Goal: Task Accomplishment & Management: Complete application form

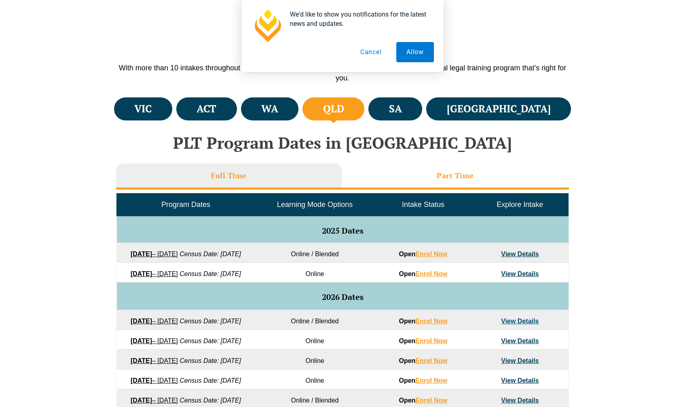
click at [428, 168] on li "Part Time" at bounding box center [455, 177] width 227 height 26
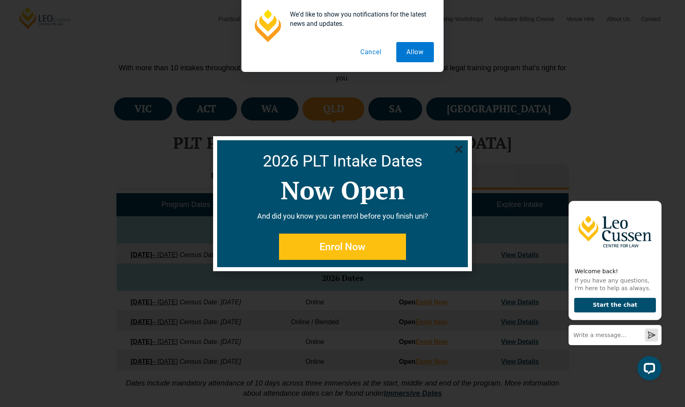
click at [464, 150] on div "2026 PLT Intake Dates Now Open And did you know you can enrol before you finish…" at bounding box center [342, 203] width 251 height 127
click at [459, 153] on icon "Close" at bounding box center [459, 149] width 10 height 10
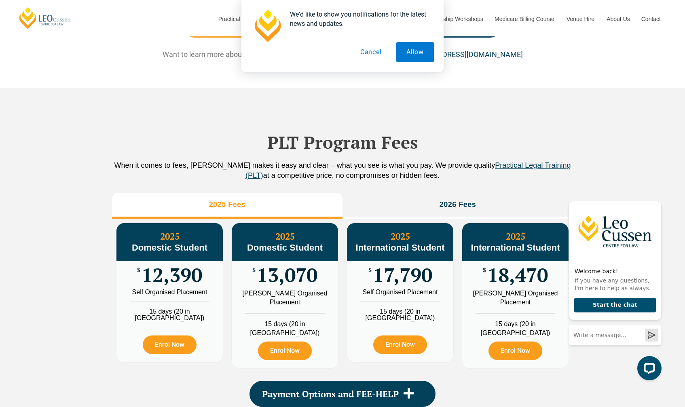
scroll to position [809, 0]
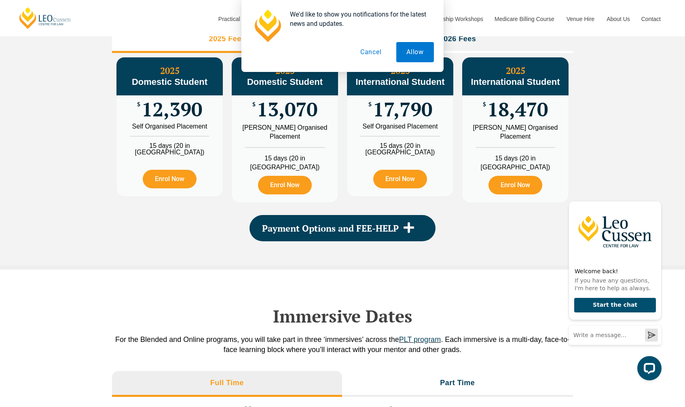
click at [373, 52] on button "Cancel" at bounding box center [371, 52] width 42 height 20
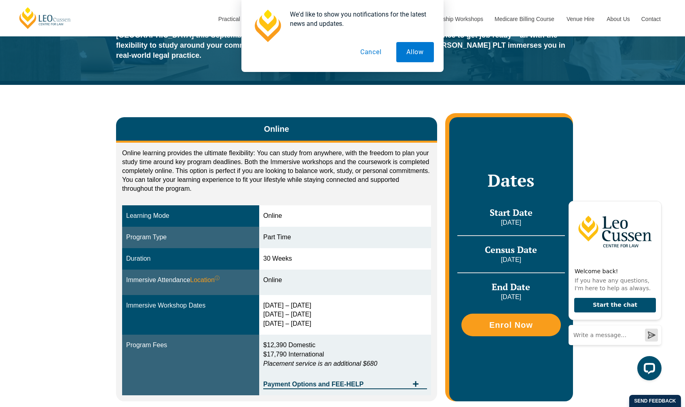
scroll to position [81, 0]
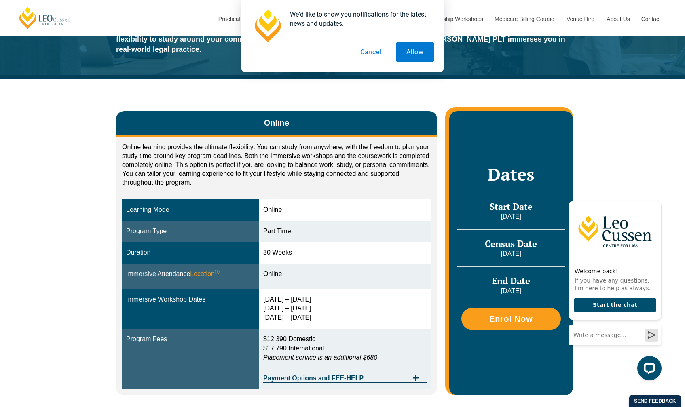
click at [323, 180] on div "Online learning provides the ultimate flexibility: You can study from anywhere,…" at bounding box center [276, 167] width 309 height 49
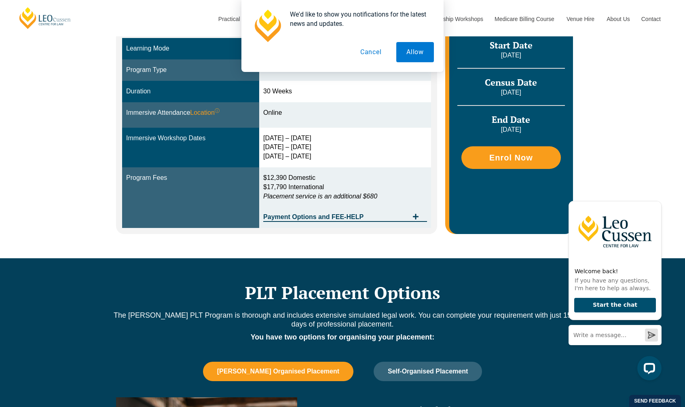
scroll to position [243, 0]
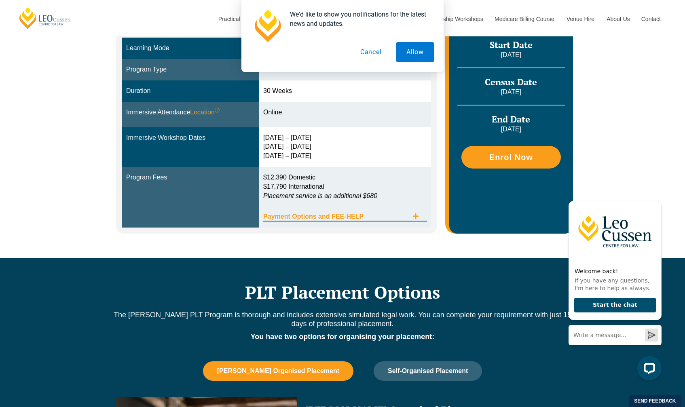
click at [378, 214] on span "Payment Options and FEE-HELP" at bounding box center [335, 217] width 145 height 6
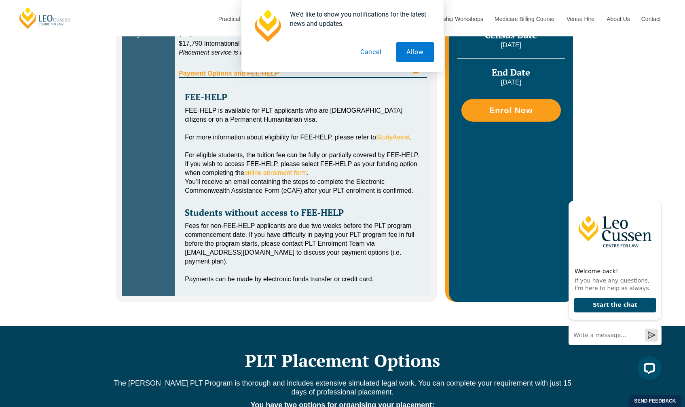
scroll to position [162, 0]
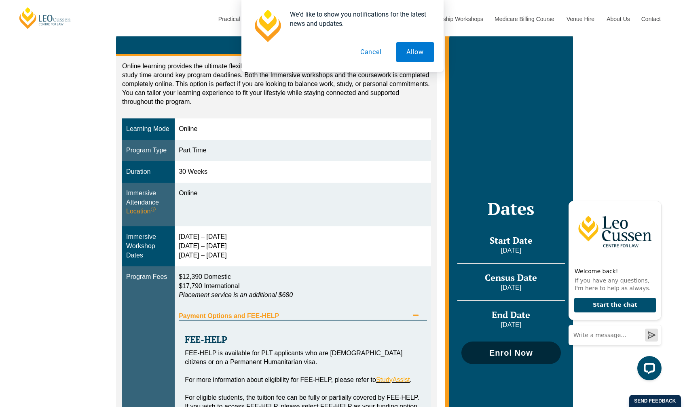
click at [506, 347] on link "Enrol Now" at bounding box center [512, 353] width 100 height 23
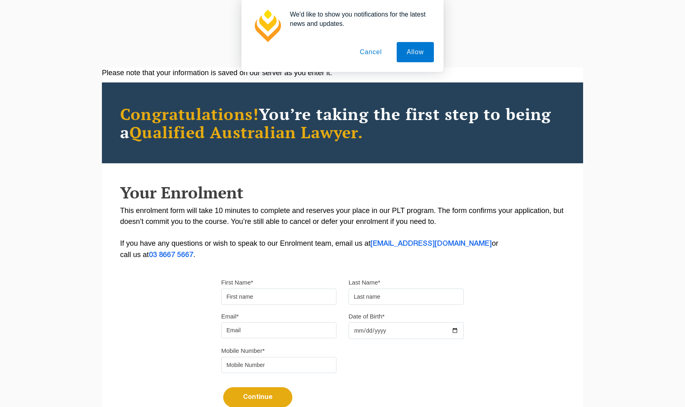
click at [260, 293] on input "First Name*" at bounding box center [278, 297] width 115 height 16
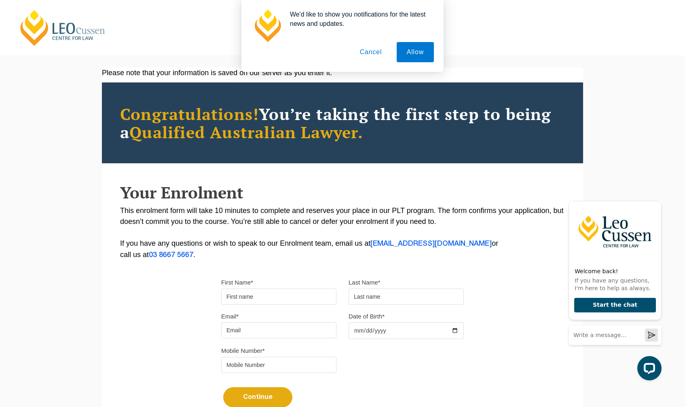
type input "Aiden"
type input "[PERSON_NAME]"
type input "[EMAIL_ADDRESS][PERSON_NAME][DOMAIN_NAME]"
type input "1300350539"
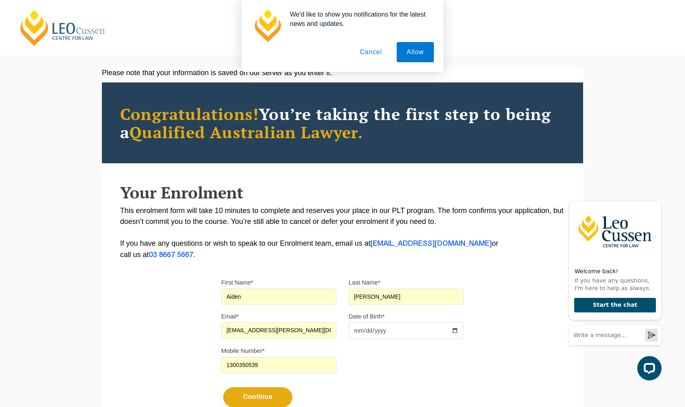
drag, startPoint x: 308, startPoint y: 331, endPoint x: 162, endPoint y: 326, distance: 146.5
click at [162, 326] on div "Please note that your information is saved on our server as you enter it. Congr…" at bounding box center [343, 248] width 482 height 361
type input "[EMAIL_ADDRESS][DOMAIN_NAME]"
type input "0002-04-17"
type input "1998-04-17"
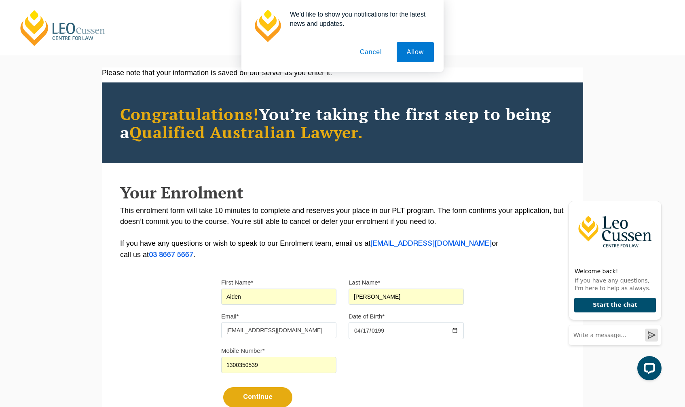
click at [257, 365] on input "1300350539" at bounding box center [278, 365] width 115 height 16
drag, startPoint x: 262, startPoint y: 365, endPoint x: 212, endPoint y: 360, distance: 50.0
click at [88, 3] on body "Leo Cussen Centre for Law Search here Practical Legal Training Our Practical Le…" at bounding box center [342, 203] width 685 height 407
type input "0407713585"
click at [166, 338] on div "Please note that your information is saved on our server as you enter it. Congr…" at bounding box center [343, 248] width 482 height 361
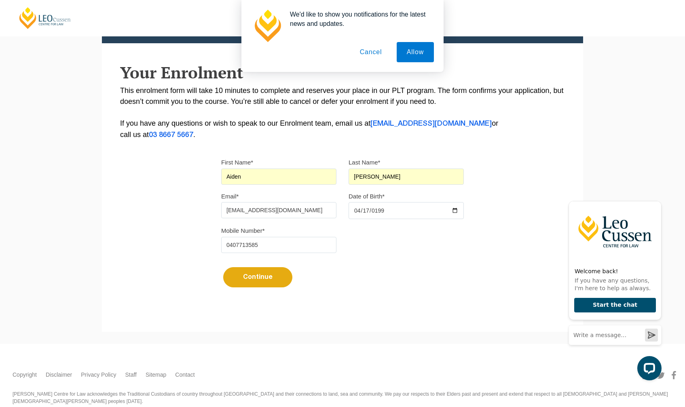
scroll to position [138, 0]
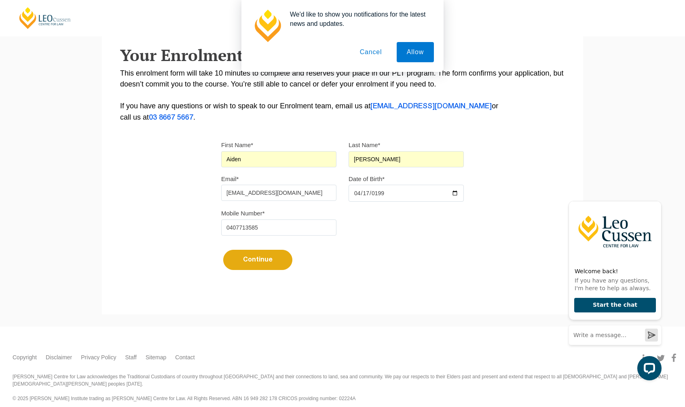
click at [259, 259] on button "Continue" at bounding box center [257, 260] width 69 height 20
select select
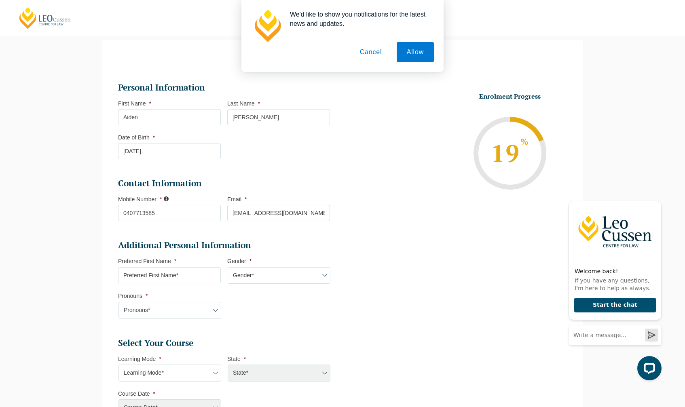
scroll to position [110, 0]
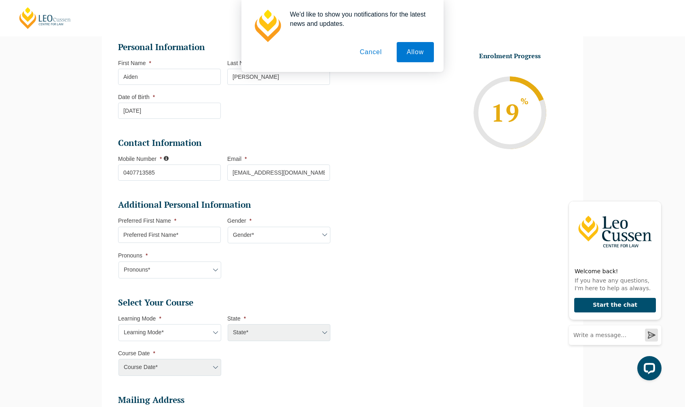
click at [176, 237] on input "Preferred First Name *" at bounding box center [169, 235] width 103 height 16
type input "Aiden"
click at [197, 282] on li "Additional Personal Information Preferred First Name * Aiden Gender * Gender* M…" at bounding box center [227, 242] width 219 height 87
click at [199, 274] on select "Pronouns* She/Her/Hers He/Him/His They/Them/Theirs Other Prefer not to disclose" at bounding box center [170, 270] width 103 height 17
select select "He/Him/His"
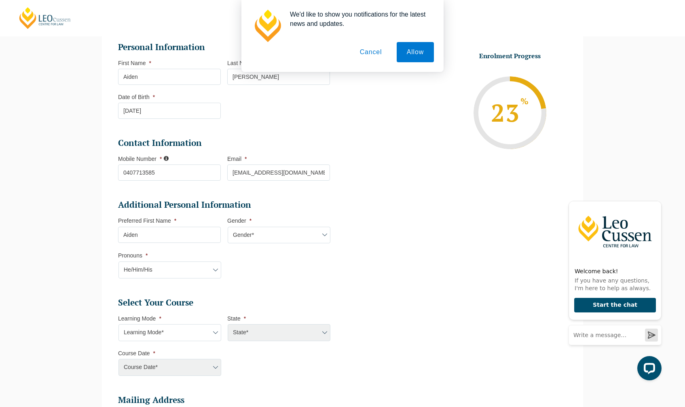
click at [119, 262] on select "Pronouns* She/Her/Hers He/Him/His They/Them/Theirs Other Prefer not to disclose" at bounding box center [170, 270] width 103 height 17
click at [176, 278] on select "Pronouns* She/Her/Hers He/Him/His They/Them/Theirs Other Prefer not to disclose" at bounding box center [170, 270] width 103 height 17
click at [283, 282] on li "Additional Personal Information Preferred First Name * Aiden Gender * Gender* M…" at bounding box center [227, 242] width 219 height 87
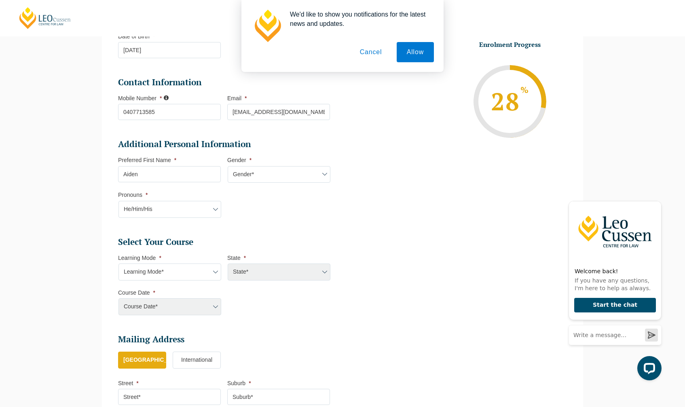
scroll to position [191, 0]
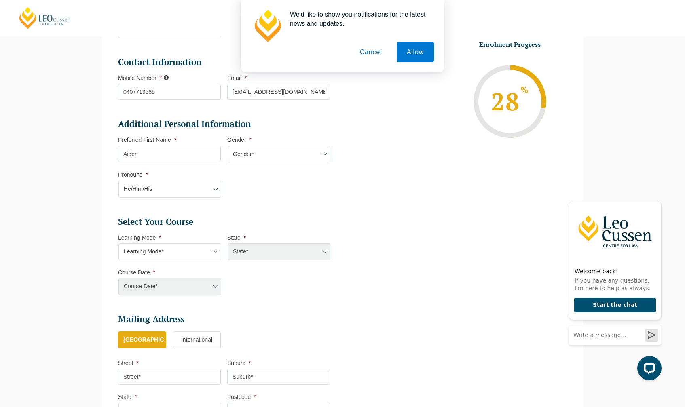
click at [186, 250] on select "Learning Mode* Online Full Time Learning Online Part Time Learning Blended Full…" at bounding box center [170, 252] width 103 height 17
select select "Online Part Time Learning"
click at [119, 244] on select "Learning Mode* Online Full Time Learning Online Part Time Learning Blended Full…" at bounding box center [170, 252] width 103 height 17
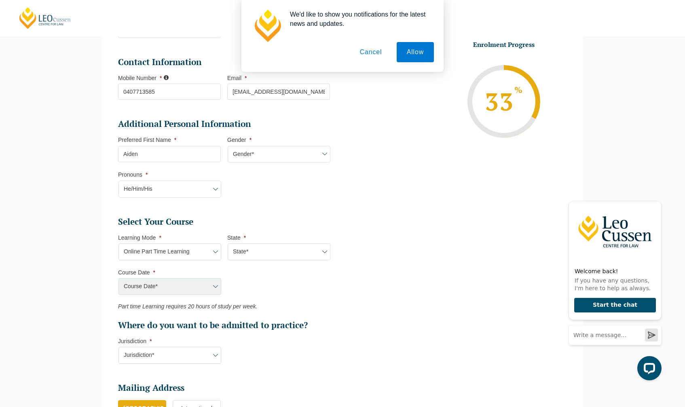
click at [196, 283] on div "Course Date* Maddocks 2024 December 2023 (04-12-2023 to 17-05-2024) May 2023 (2…" at bounding box center [169, 286] width 103 height 17
click at [209, 289] on div "Course Date* Maddocks 2024 December 2023 (04-12-2023 to 17-05-2024) May 2023 (2…" at bounding box center [169, 286] width 103 height 17
click at [214, 289] on div "Course Date* Maddocks 2024 December 2023 (04-12-2023 to 17-05-2024) May 2023 (2…" at bounding box center [169, 286] width 103 height 17
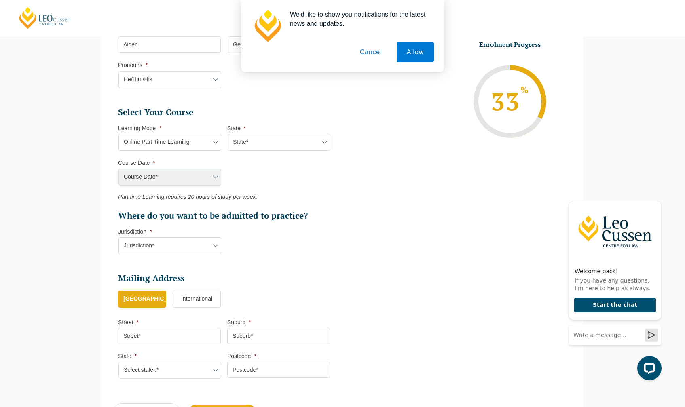
scroll to position [313, 0]
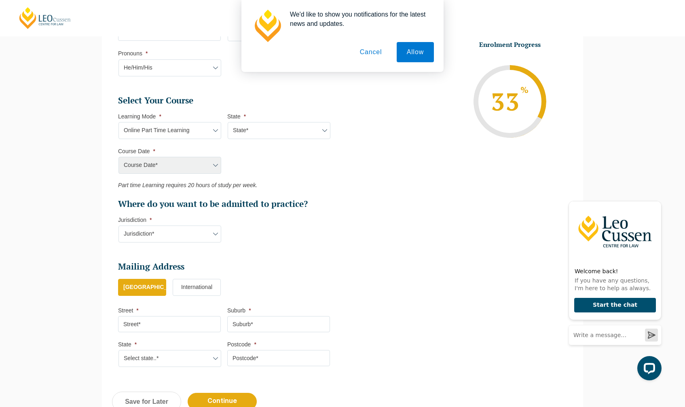
click at [221, 163] on div "Course Date* Maddocks 2024 December 2023 (04-12-2023 to 17-05-2024) May 2023 (2…" at bounding box center [169, 165] width 103 height 17
click at [219, 163] on div "Course Date* Maddocks 2024 December 2023 (04-12-2023 to 17-05-2024) May 2023 (2…" at bounding box center [169, 165] width 103 height 17
drag, startPoint x: 218, startPoint y: 163, endPoint x: 138, endPoint y: 163, distance: 79.7
click at [138, 163] on div "Course Date* Maddocks 2024 December 2023 (04-12-2023 to 17-05-2024) May 2023 (2…" at bounding box center [169, 165] width 103 height 17
click at [174, 162] on div "Course Date* Maddocks 2024 December 2023 (04-12-2023 to 17-05-2024) May 2023 (2…" at bounding box center [169, 165] width 103 height 17
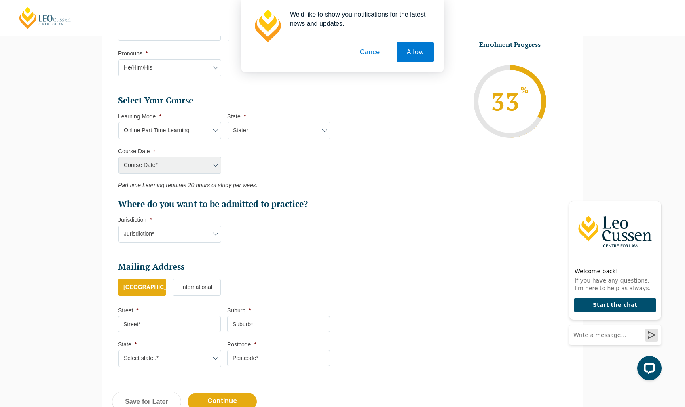
click at [223, 163] on li "Course Date * Course Date* Maddocks 2024 December 2023 (04-12-2023 to 17-05-202…" at bounding box center [172, 161] width 109 height 26
click at [218, 164] on div "Course Date* Maddocks 2024 December 2023 (04-12-2023 to 17-05-2024) May 2023 (2…" at bounding box center [169, 165] width 103 height 17
click at [263, 138] on select "State* National (ACT/NSW, VIC, QLD, SA, WA)" at bounding box center [279, 130] width 103 height 17
select select "National (ACT/NSW, VIC, QLD, SA, WA)"
click at [228, 122] on select "State* National (ACT/NSW, VIC, QLD, SA, WA)" at bounding box center [279, 130] width 103 height 17
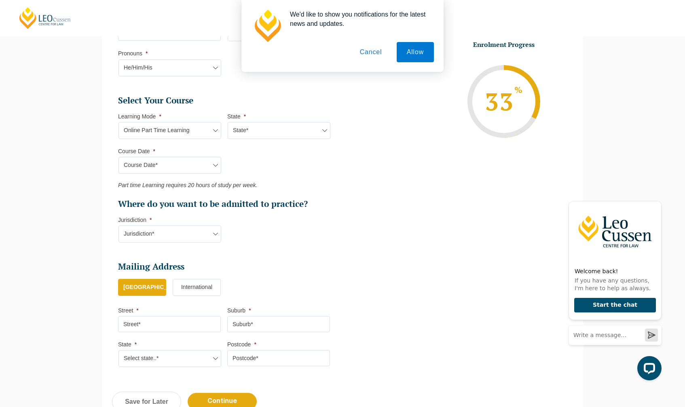
click at [187, 172] on select "Course Date* September 2025 (08-Sep-2025 to 17-Apr-2026) January 2026 (27-Jan-2…" at bounding box center [170, 165] width 103 height 17
select select "September 2025 (08-Sep-2025 to 17-Apr-2026)"
click at [119, 157] on select "Course Date* September 2025 (08-Sep-2025 to 17-Apr-2026) January 2026 (27-Jan-2…" at bounding box center [170, 165] width 103 height 17
type input "Intake 09 September 2025 PT"
type input "Practical Legal Training (NAT)"
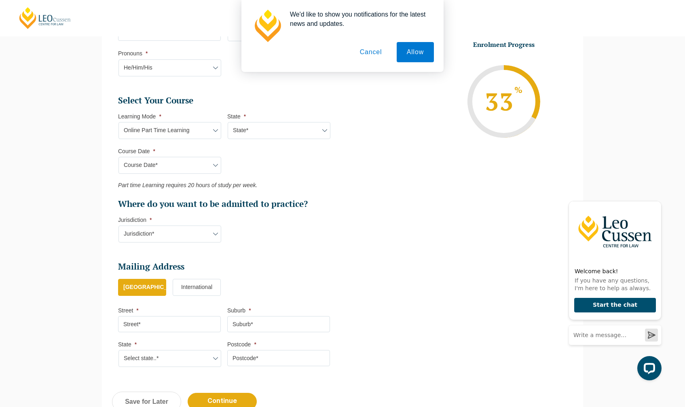
select select "NAT PLT (SEP) 2025 Part Time Online"
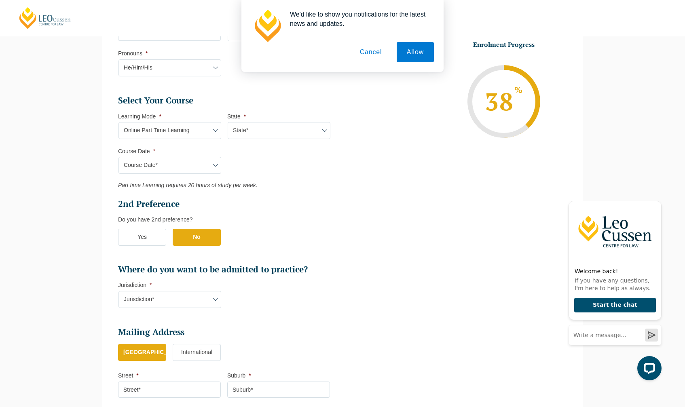
click at [193, 301] on select "Jurisdiction* VIC ACT/NSW SA WA QLD" at bounding box center [170, 299] width 103 height 17
select select "QLD"
click at [119, 291] on select "Jurisdiction* VIC ACT/NSW SA WA QLD" at bounding box center [170, 299] width 103 height 17
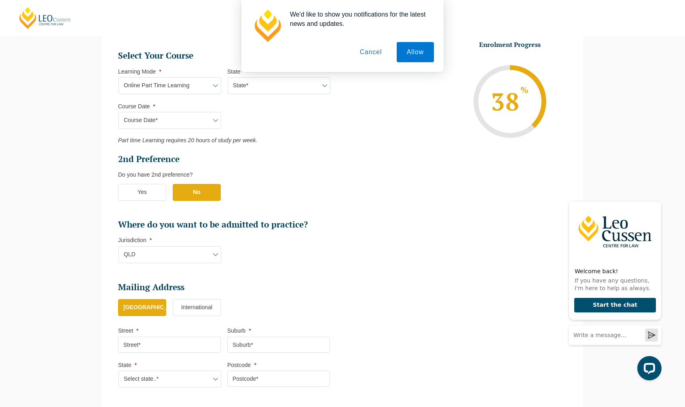
scroll to position [434, 0]
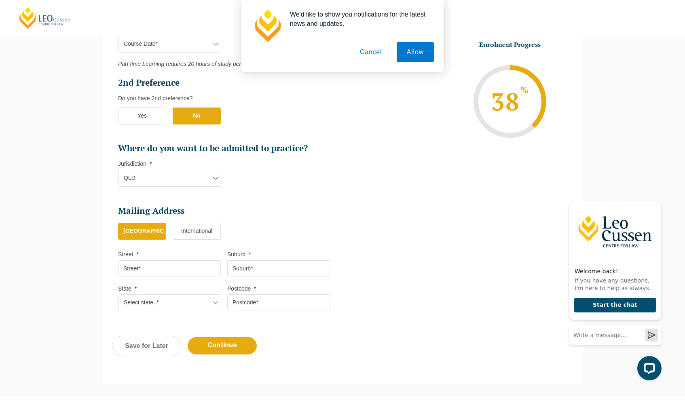
click at [173, 271] on input "Street *" at bounding box center [169, 269] width 103 height 16
click at [173, 269] on input "76" at bounding box center [169, 269] width 103 height 16
type input "76 Thomas Street"
type input "Clontarf"
click at [170, 306] on select "Select state..* VIC WA QLD SA NSW NT ACT TAS" at bounding box center [170, 303] width 103 height 17
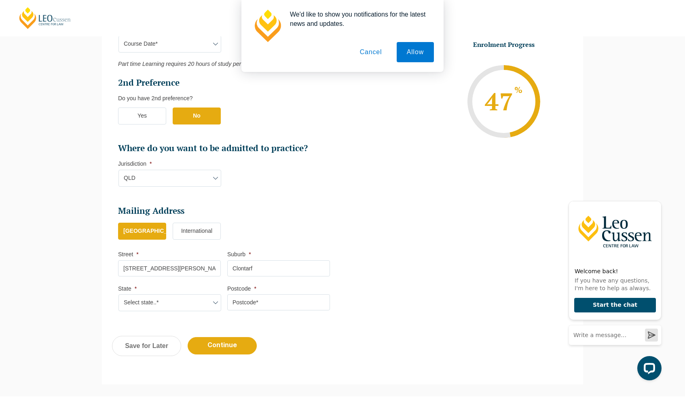
select select "QLD"
click at [119, 295] on select "Select state..* VIC WA QLD SA NSW NT ACT TAS" at bounding box center [170, 303] width 103 height 17
click at [265, 300] on input "Postcode *" at bounding box center [278, 303] width 103 height 16
type input "4019"
click at [230, 339] on input "Continue" at bounding box center [222, 345] width 69 height 17
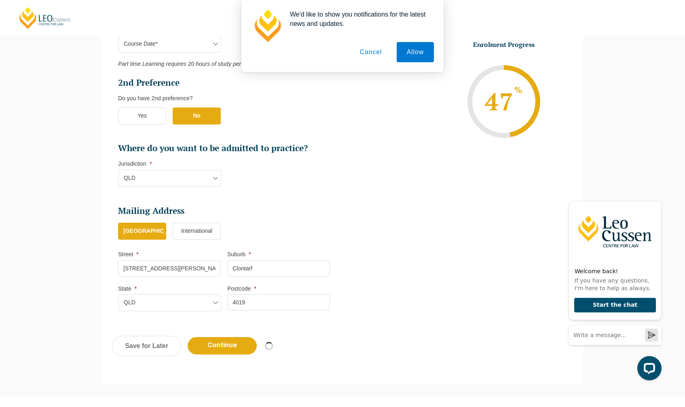
select select "Online Part Time Learning"
select select "National (ACT/NSW, VIC, QLD, SA, WA)"
select select
select select "September 2025 (08-Sep-2025 to 17-Apr-2026)"
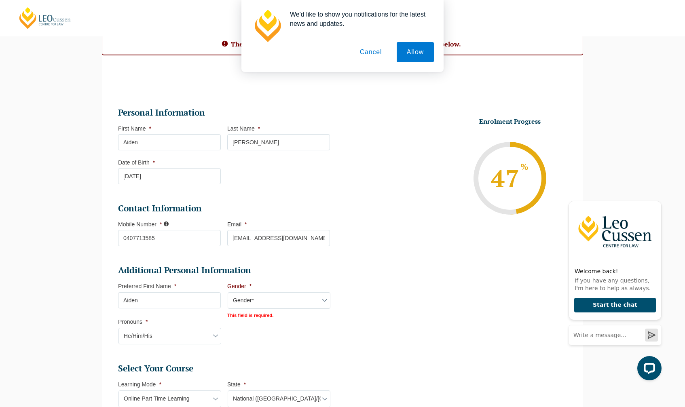
scroll to position [74, 0]
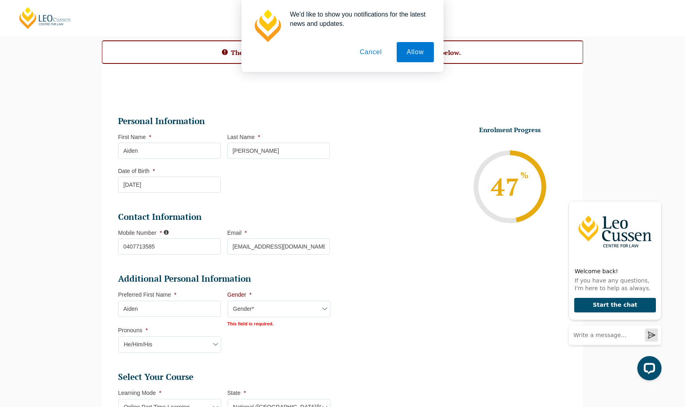
click at [303, 314] on select "Gender* Male Female Nonbinary Intersex Prefer not to disclose Other" at bounding box center [279, 309] width 103 height 17
select select "Male"
click at [228, 301] on select "Gender* Male Female Nonbinary Intersex Prefer not to disclose Other" at bounding box center [279, 309] width 103 height 17
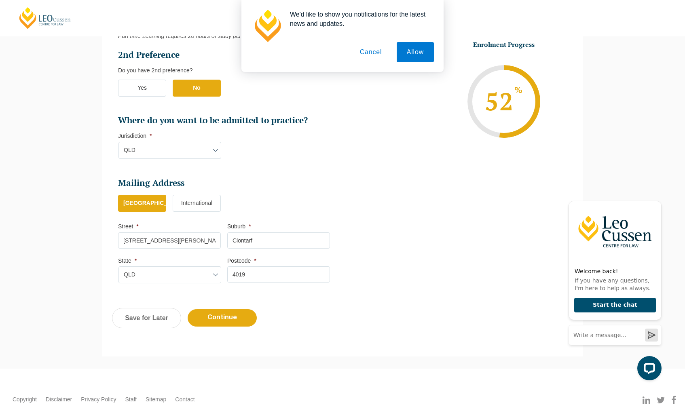
scroll to position [541, 0]
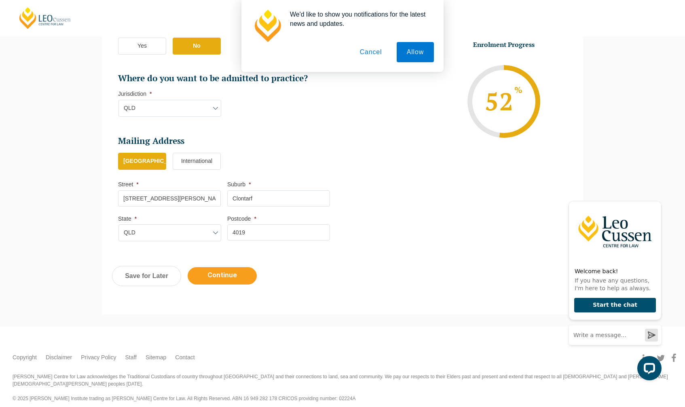
click at [236, 272] on input "Continue" at bounding box center [222, 275] width 69 height 17
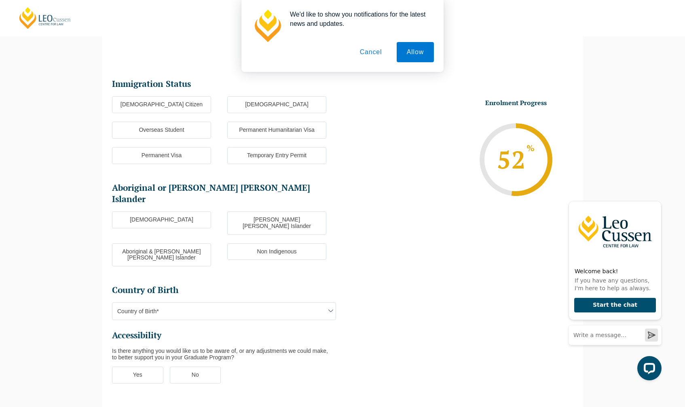
scroll to position [70, 0]
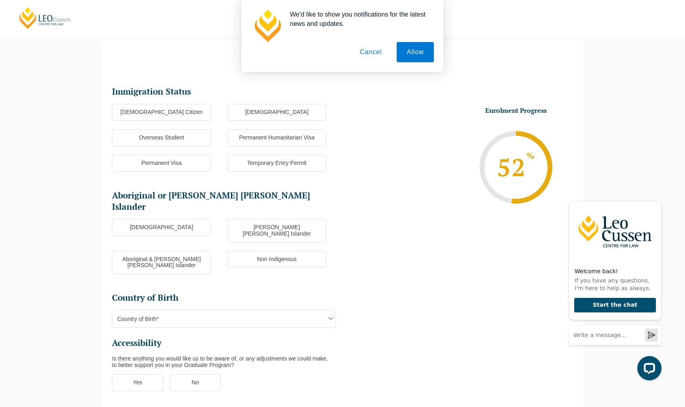
click at [171, 112] on label "Australian Citizen" at bounding box center [161, 112] width 99 height 17
click at [0, 0] on input "Australian Citizen" at bounding box center [0, 0] width 0 height 0
click at [274, 251] on label "Non Indigenous" at bounding box center [276, 259] width 99 height 17
click at [0, 0] on input "Non Indigenous" at bounding box center [0, 0] width 0 height 0
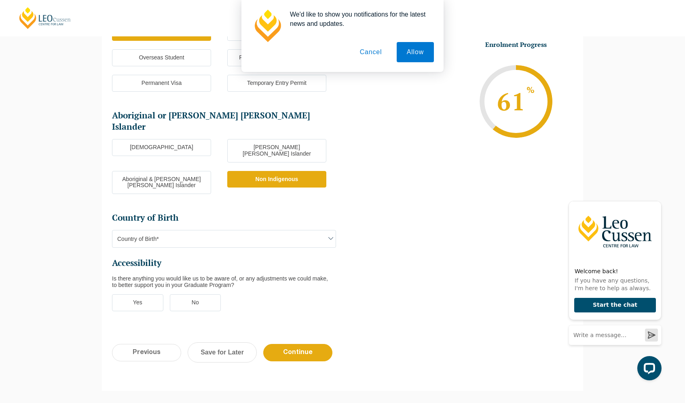
scroll to position [151, 0]
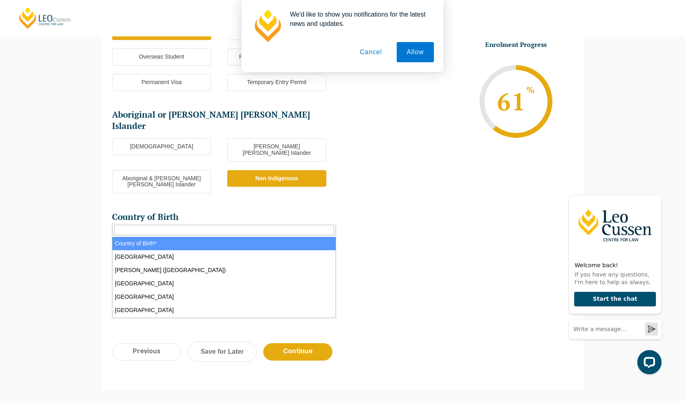
click at [295, 230] on span "Country of Birth*" at bounding box center [223, 238] width 223 height 17
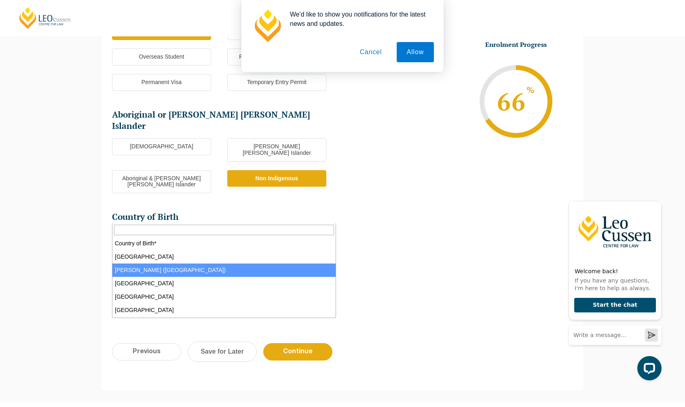
click at [186, 230] on span "Adelie Land (France)" at bounding box center [223, 238] width 223 height 17
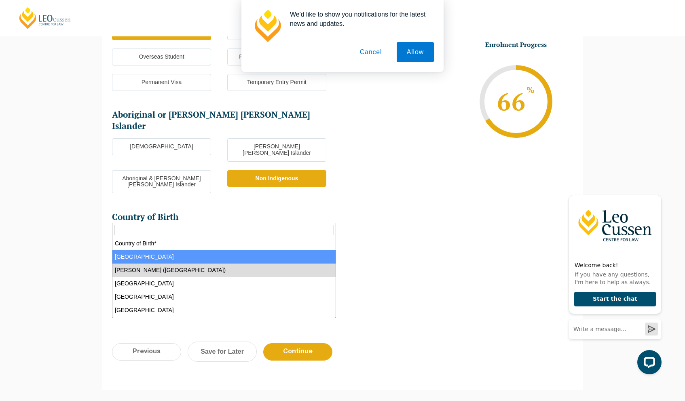
select select "Australia 1101"
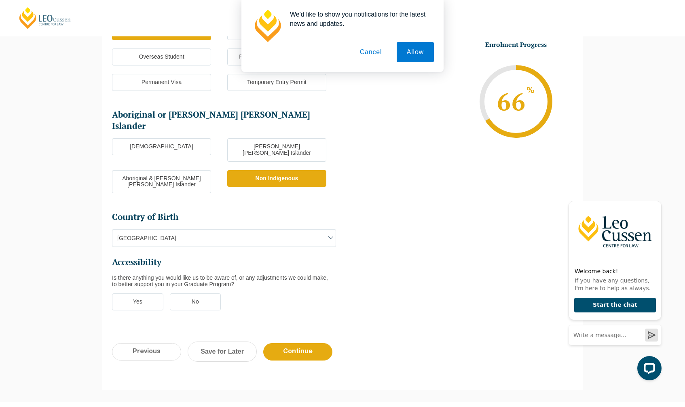
click at [134, 294] on label "Yes" at bounding box center [137, 302] width 51 height 17
click at [0, 0] on input "Yes" at bounding box center [0, 0] width 0 height 0
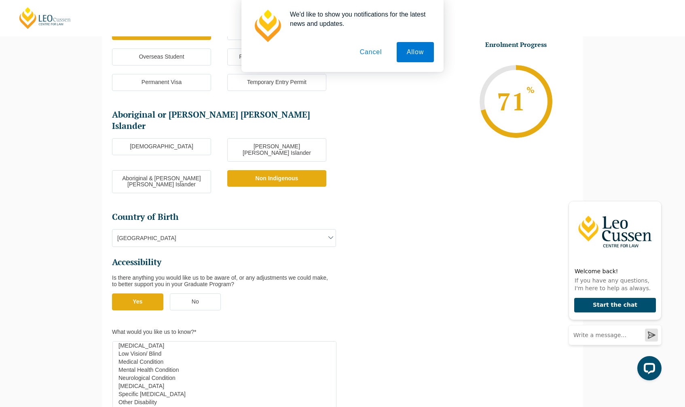
scroll to position [32, 0]
click at [142, 363] on option "Neurological Condition" at bounding box center [223, 367] width 210 height 8
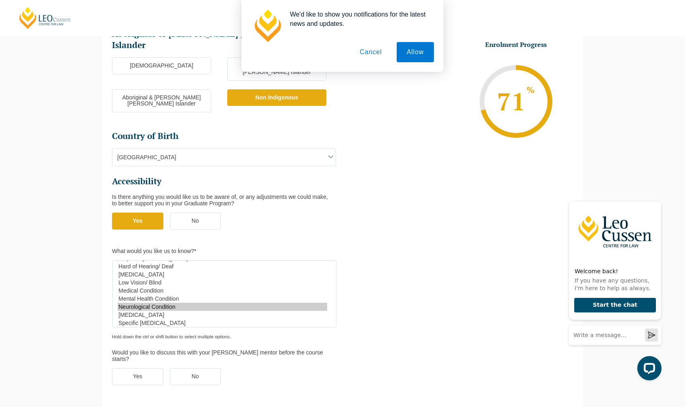
scroll to position [0, 0]
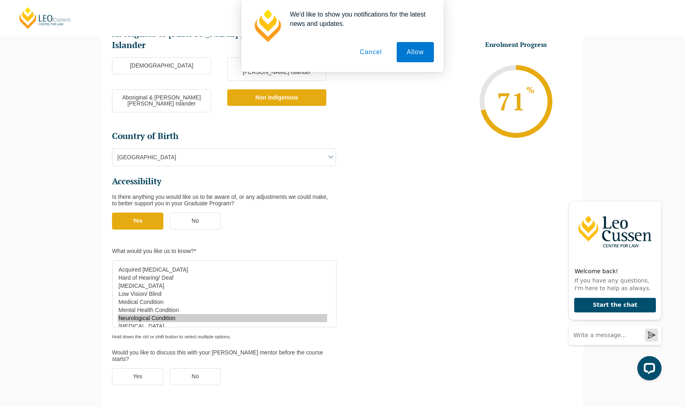
select select "Medical Condition"
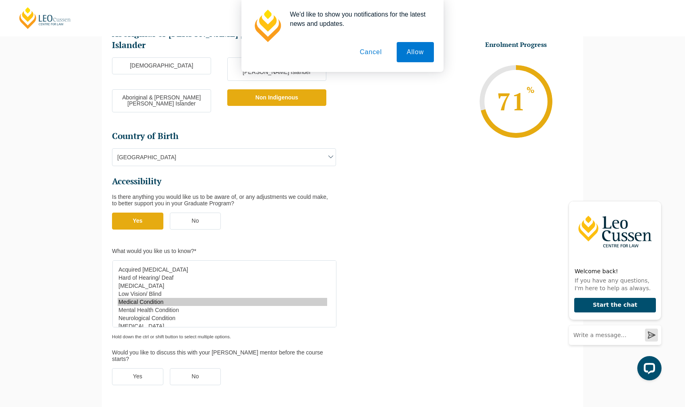
click at [152, 298] on option "Medical Condition" at bounding box center [223, 302] width 210 height 8
click at [138, 369] on label "Yes" at bounding box center [137, 377] width 51 height 17
click at [0, 0] on input "Yes" at bounding box center [0, 0] width 0 height 0
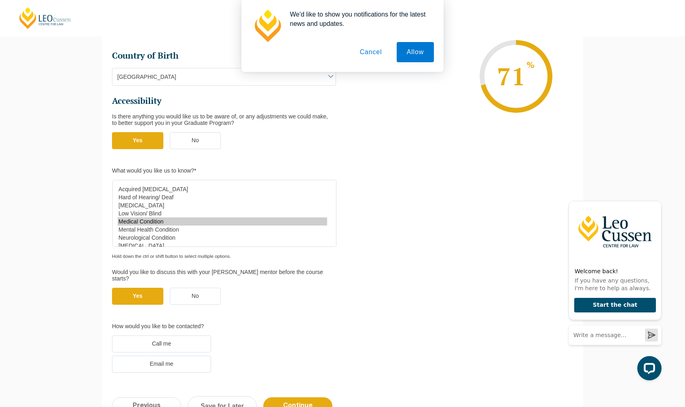
scroll to position [313, 0]
click at [174, 356] on label "Email me" at bounding box center [161, 364] width 99 height 17
click at [0, 0] on input "Email me" at bounding box center [0, 0] width 0 height 0
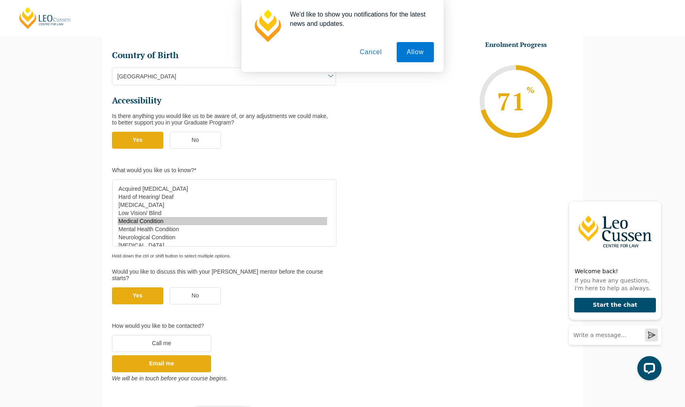
scroll to position [394, 0]
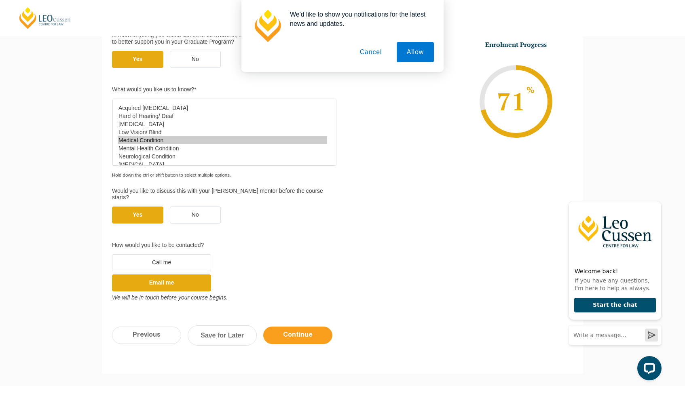
click at [299, 327] on input "Continue" at bounding box center [297, 335] width 69 height 17
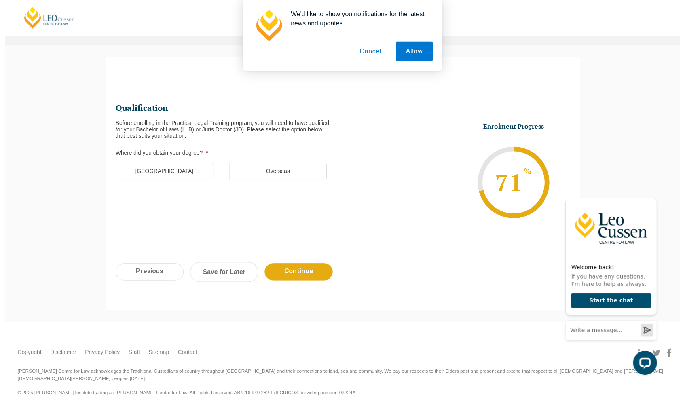
scroll to position [0, 0]
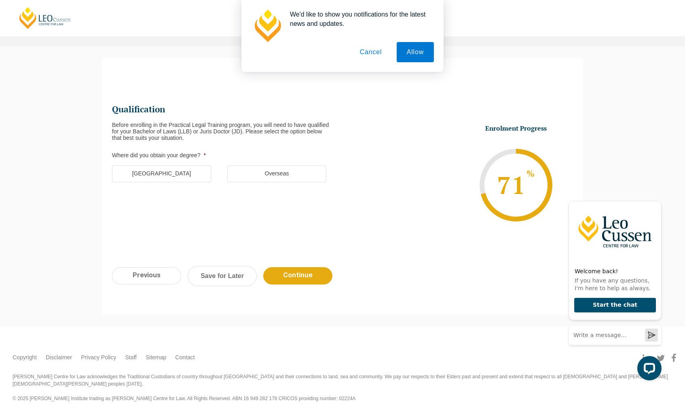
click at [169, 176] on label "Australia" at bounding box center [161, 173] width 99 height 17
click at [0, 0] on input "Australia" at bounding box center [0, 0] width 0 height 0
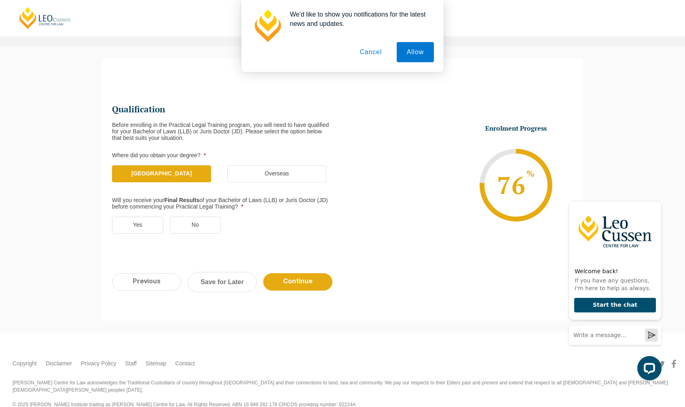
click at [140, 223] on label "Yes" at bounding box center [137, 225] width 51 height 17
click at [0, 0] on input "Yes" at bounding box center [0, 0] width 0 height 0
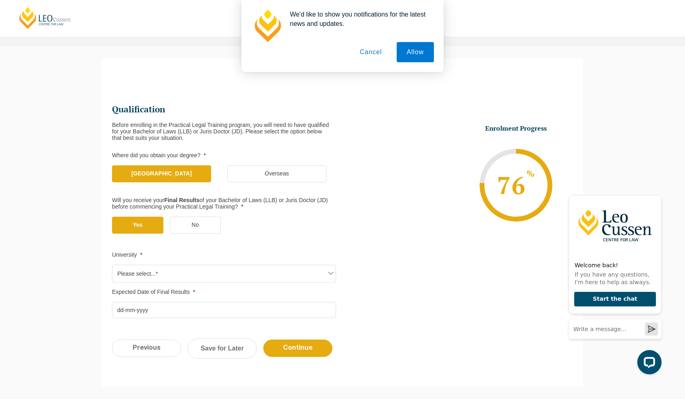
click at [195, 266] on span "Please select...*" at bounding box center [223, 273] width 223 height 17
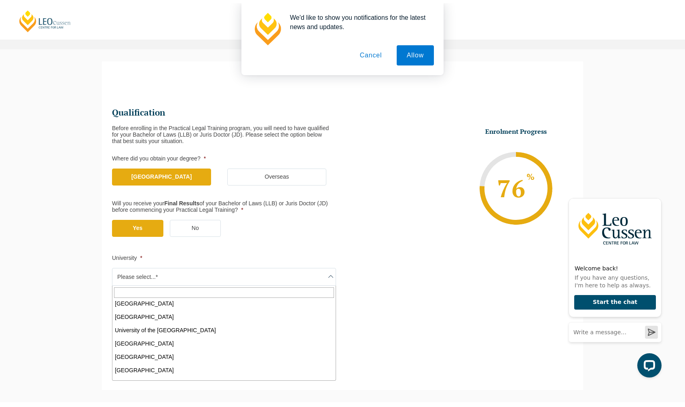
scroll to position [486, 0]
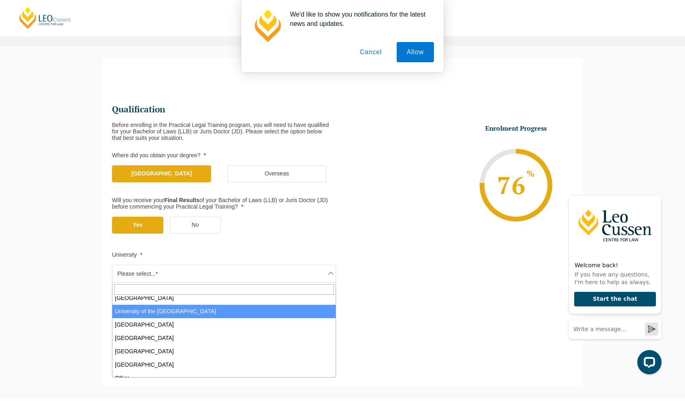
select select "University of the Sunshine Coast"
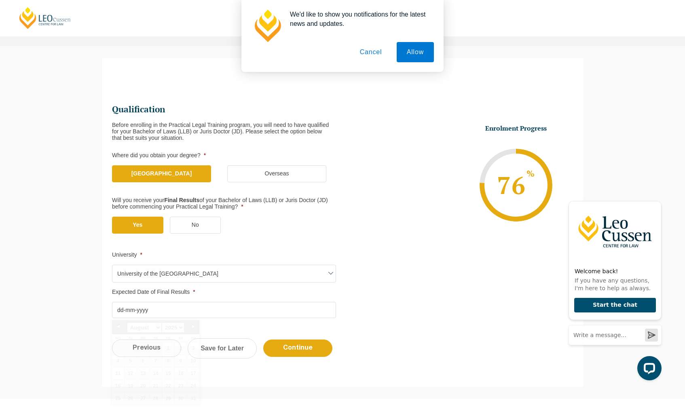
click at [174, 316] on input "Expected Date of Final Results *" at bounding box center [224, 310] width 224 height 16
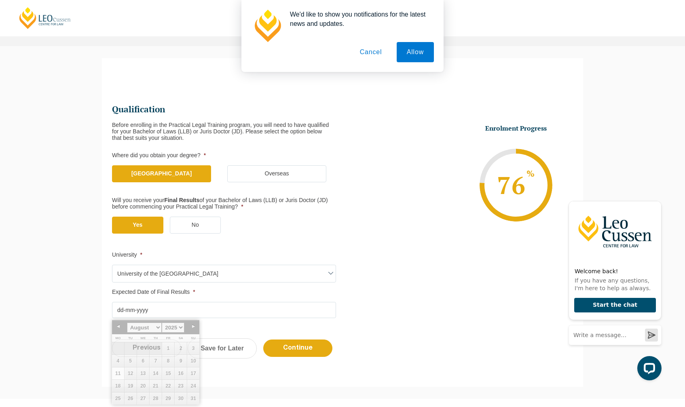
click at [445, 263] on ul "Qualification Before enrolling in the Practical Legal Training program, you wil…" at bounding box center [342, 211] width 461 height 216
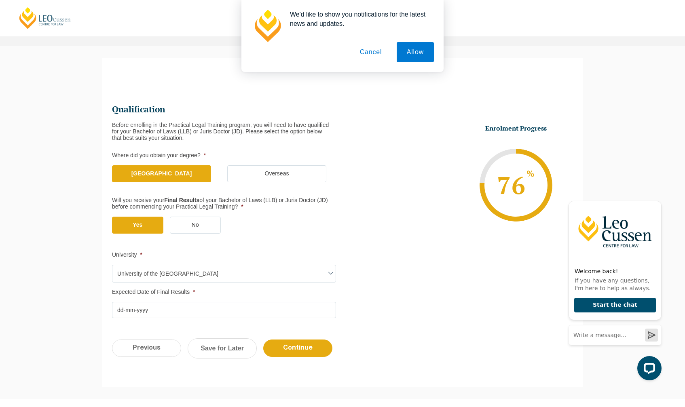
click at [119, 308] on input "Expected Date of Final Results *" at bounding box center [224, 310] width 224 height 16
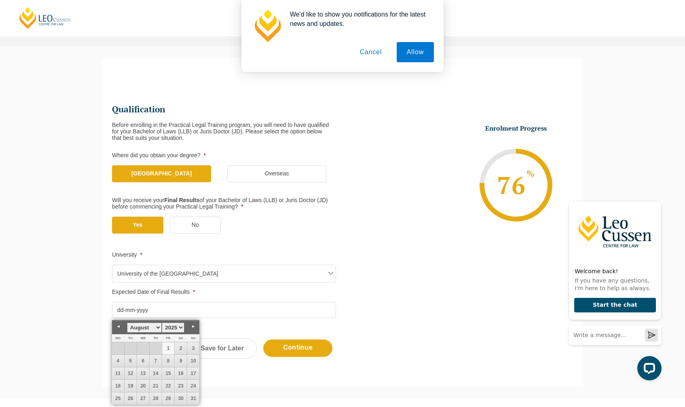
click at [168, 349] on link "1" at bounding box center [168, 349] width 12 height 12
type input "01-08-2025"
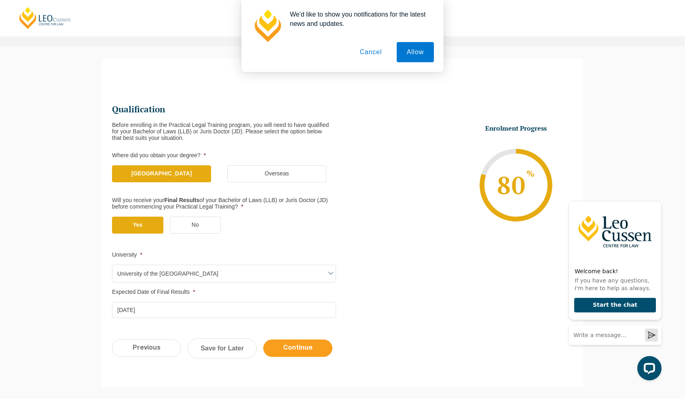
click at [306, 348] on input "Continue" at bounding box center [297, 348] width 69 height 17
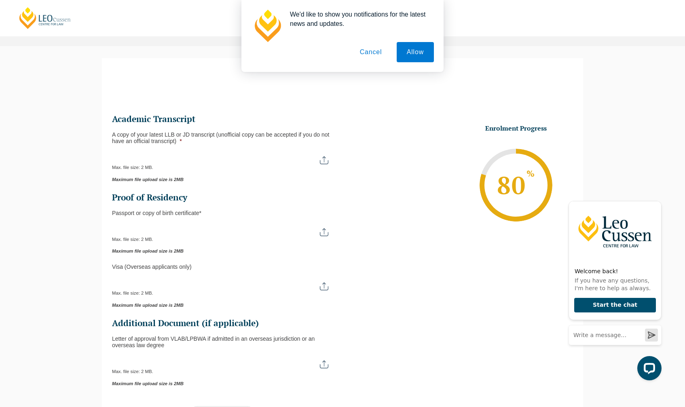
scroll to position [70, 0]
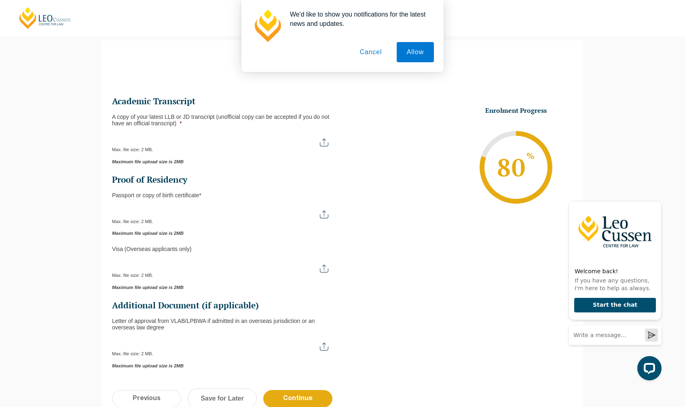
click at [227, 142] on input "A copy of your latest LLB or JD transcript (unofficial copy can be accepted if …" at bounding box center [224, 140] width 224 height 14
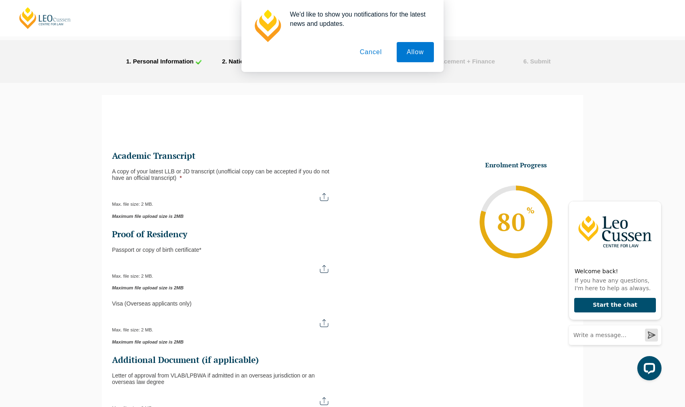
scroll to position [0, 0]
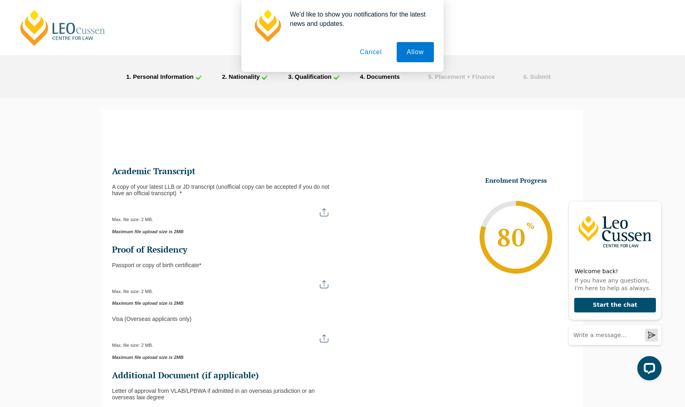
click at [375, 53] on button "Cancel" at bounding box center [371, 52] width 42 height 20
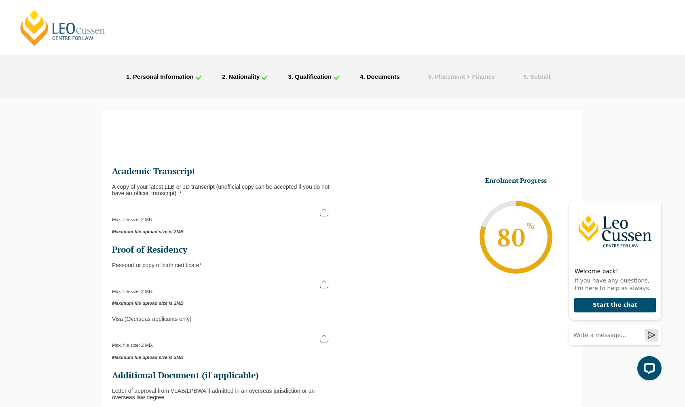
click at [211, 212] on input "A copy of your latest LLB or JD transcript (unofficial copy can be accepted if …" at bounding box center [224, 210] width 224 height 14
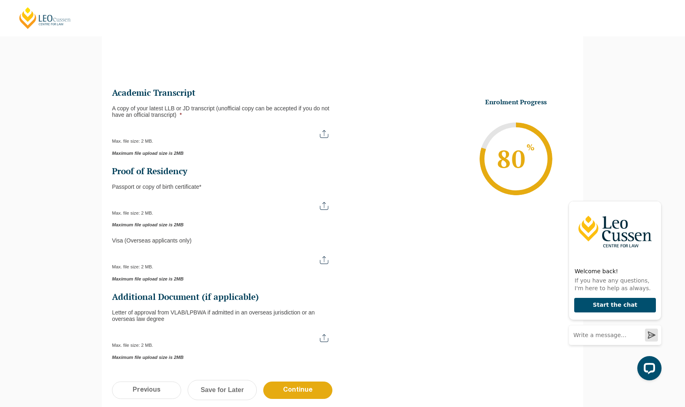
scroll to position [81, 0]
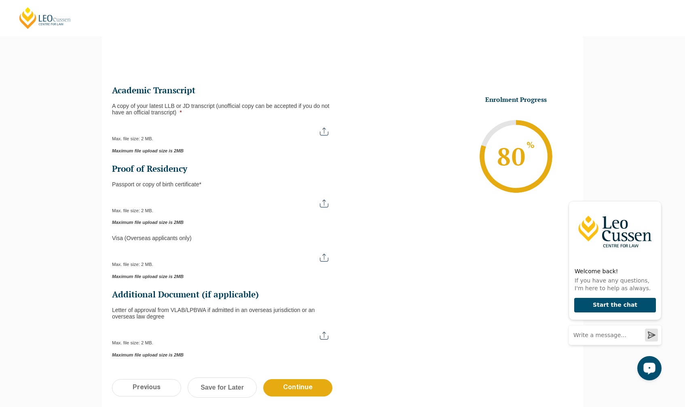
click at [37, 164] on div "Please note that your information is saved on our server as you enter it. Congr…" at bounding box center [342, 227] width 685 height 421
click at [48, 100] on div "Please note that your information is saved on our server as you enter it. Congr…" at bounding box center [342, 227] width 685 height 421
click at [364, 67] on div "This field is hidden when viewing the form Are you* This field is hidden when v…" at bounding box center [343, 206] width 482 height 328
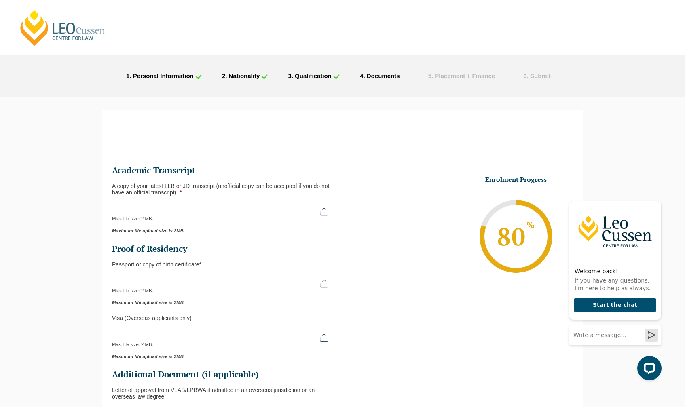
scroll to position [0, 0]
click at [434, 150] on div "This field is hidden when viewing the form Are you* This field is hidden when v…" at bounding box center [343, 287] width 482 height 328
click at [407, 333] on ul "This field is hidden when viewing the form Are you* This field is hidden when v…" at bounding box center [342, 297] width 461 height 284
click at [279, 205] on input "A copy of your latest LLB or JD transcript (unofficial copy can be accepted if …" at bounding box center [224, 210] width 224 height 14
type input "C:\fakepath\Academic Transcript.pdf"
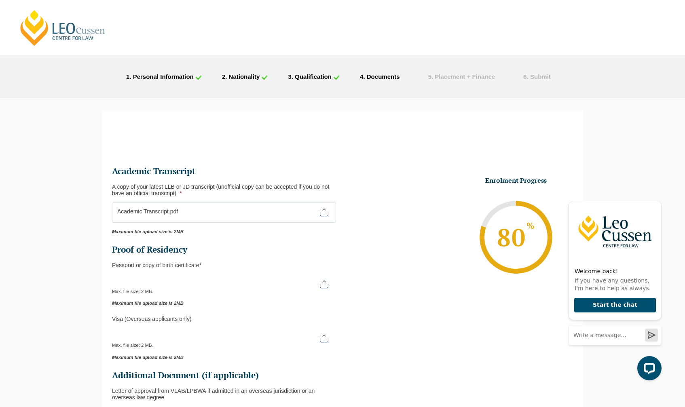
click at [155, 284] on input "Passport or Copy of Birth Certificate *" at bounding box center [224, 282] width 224 height 14
type input "C:\fakepath\Aiden Birth Certificate.pdf"
click at [376, 318] on ul "This field is hidden when viewing the form Are you* This field is hidden when v…" at bounding box center [342, 297] width 461 height 284
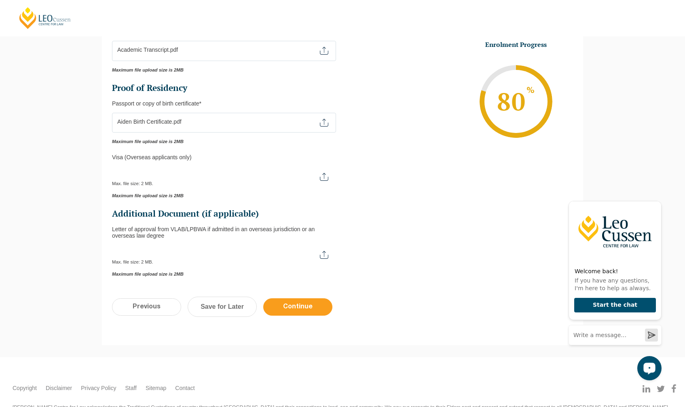
click at [282, 309] on input "Continue" at bounding box center [297, 307] width 69 height 17
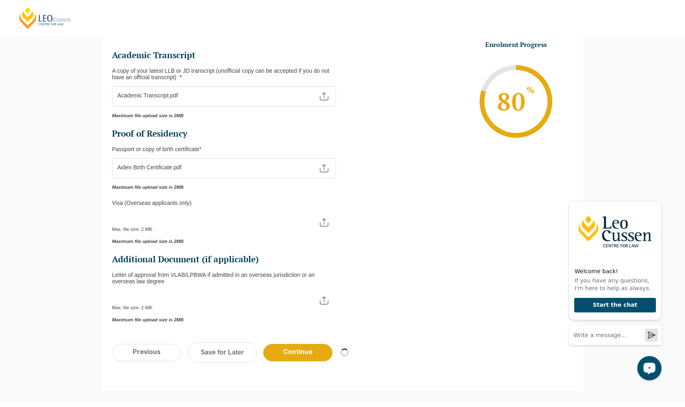
scroll to position [193, 0]
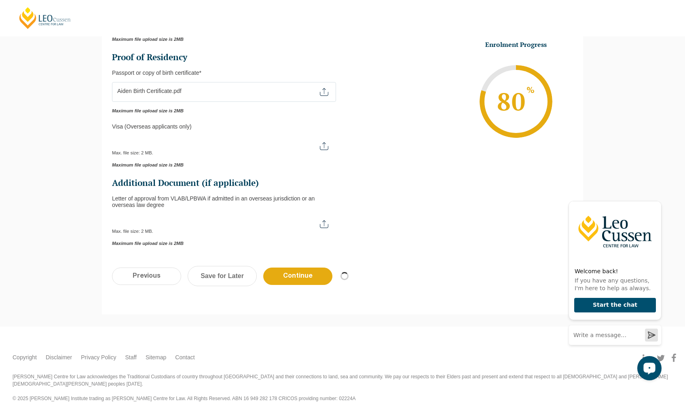
click at [423, 250] on div "This field is hidden when viewing the form Are you* This field is hidden when v…" at bounding box center [343, 94] width 482 height 328
click at [301, 280] on input "Continue" at bounding box center [297, 276] width 69 height 17
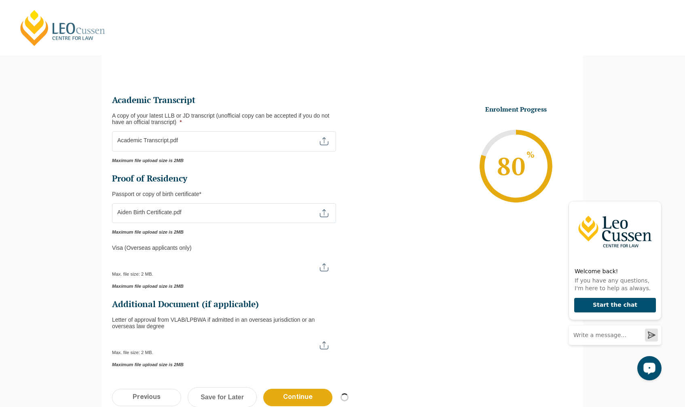
scroll to position [0, 0]
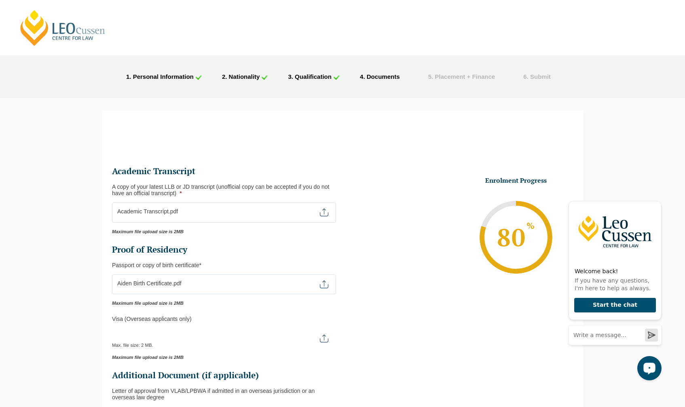
click at [382, 82] on li "4 . Documents" at bounding box center [384, 77] width 68 height 11
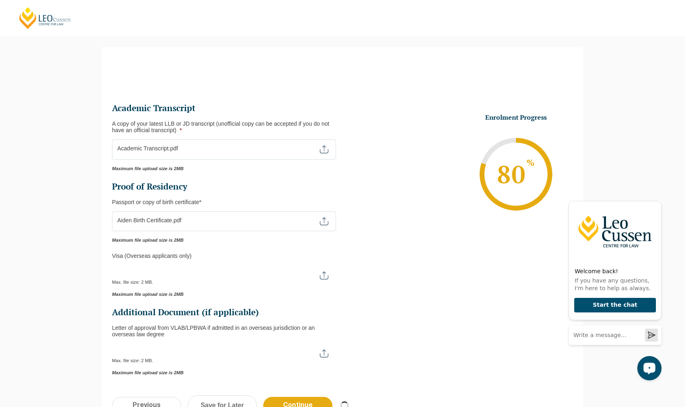
scroll to position [193, 0]
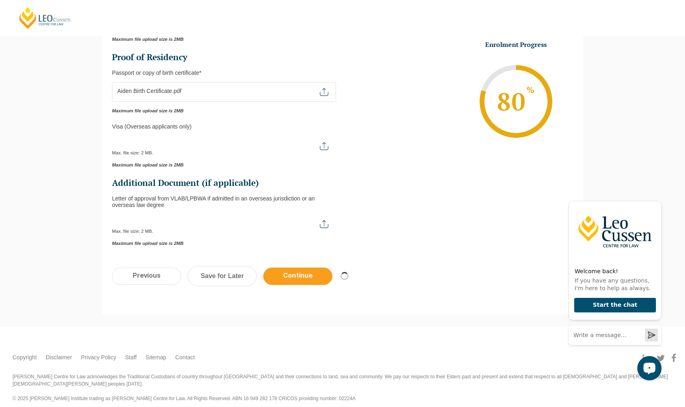
click at [300, 281] on input "Continue" at bounding box center [297, 276] width 69 height 17
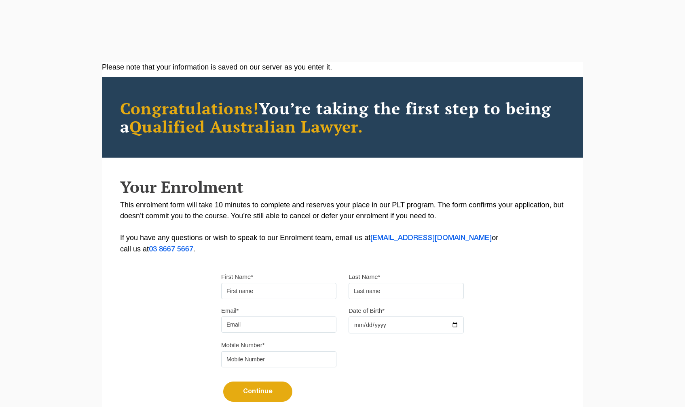
scroll to position [138, 0]
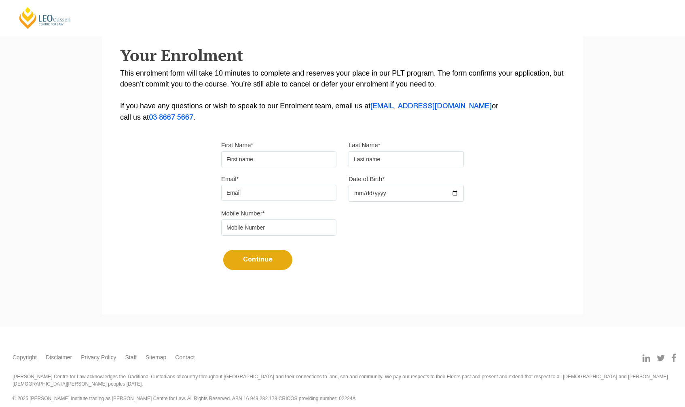
drag, startPoint x: 258, startPoint y: 142, endPoint x: 259, endPoint y: 155, distance: 12.6
click at [258, 144] on div "First Name*" at bounding box center [278, 154] width 127 height 28
click at [260, 157] on input "First Name*" at bounding box center [278, 159] width 115 height 16
type input "Aiden"
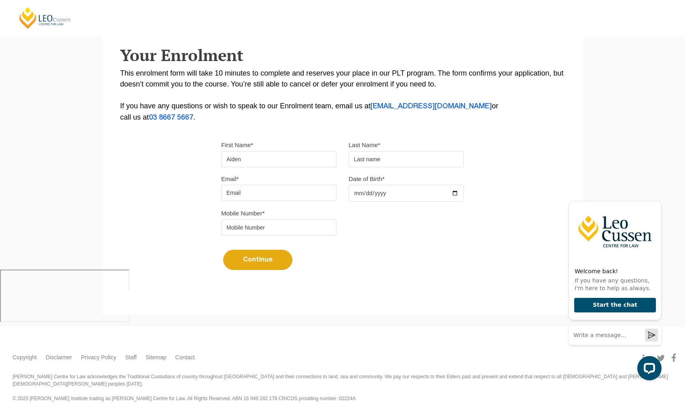
type input "Radak-Lang"
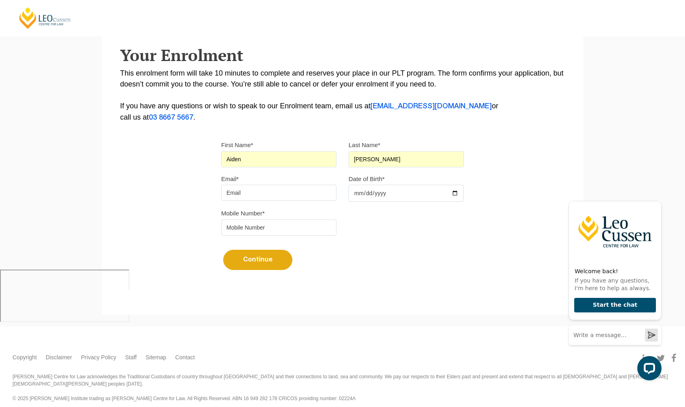
scroll to position [0, 0]
type input "aiden.radak@agilitylaw.com.au"
type input "1300350539"
drag, startPoint x: 310, startPoint y: 193, endPoint x: 89, endPoint y: 189, distance: 221.0
click at [89, 189] on div "Please note that your information is saved on our server as you enter it. Congr…" at bounding box center [342, 122] width 685 height 409
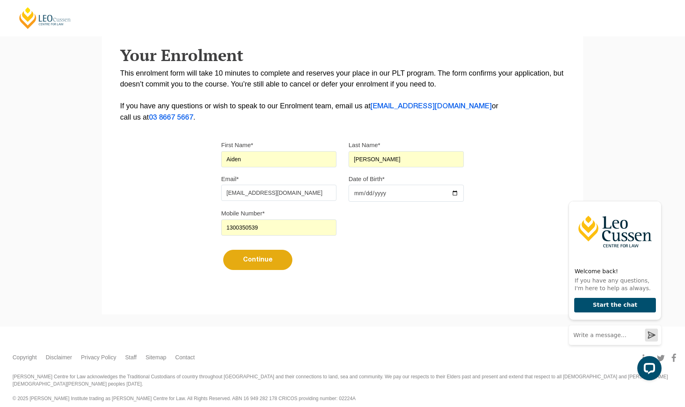
type input "[EMAIL_ADDRESS][DOMAIN_NAME]"
type input "1998-04-17"
drag, startPoint x: 277, startPoint y: 227, endPoint x: 92, endPoint y: 227, distance: 184.5
click at [92, 227] on div "Please note that your information is saved on our server as you enter it. Congr…" at bounding box center [342, 122] width 685 height 409
type input "0407713585"
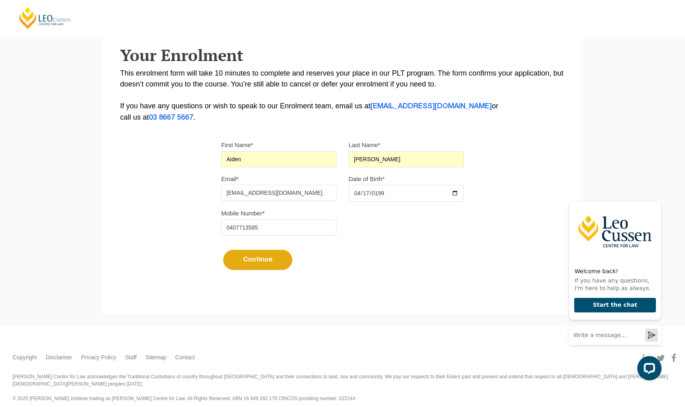
click at [270, 274] on form "First Name* Aiden Last Name* Radak-Lang Email* aidenradak@gmail.com Date of Bir…" at bounding box center [342, 208] width 243 height 163
click at [266, 269] on button "Continue" at bounding box center [257, 260] width 69 height 20
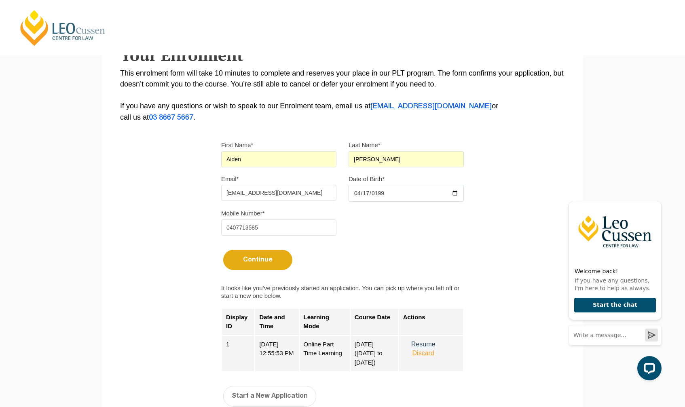
click at [426, 343] on button "Resume" at bounding box center [423, 344] width 40 height 7
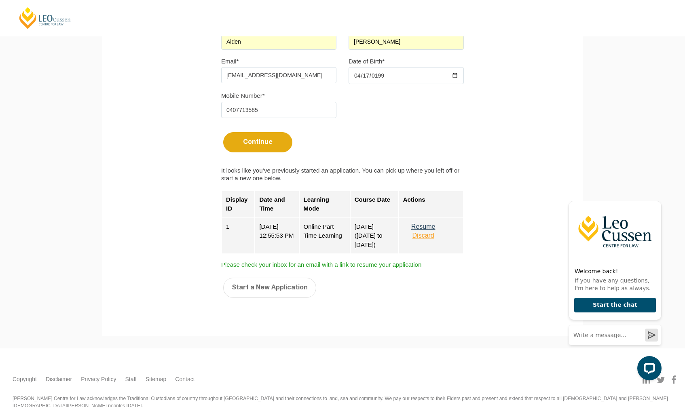
scroll to position [259, 0]
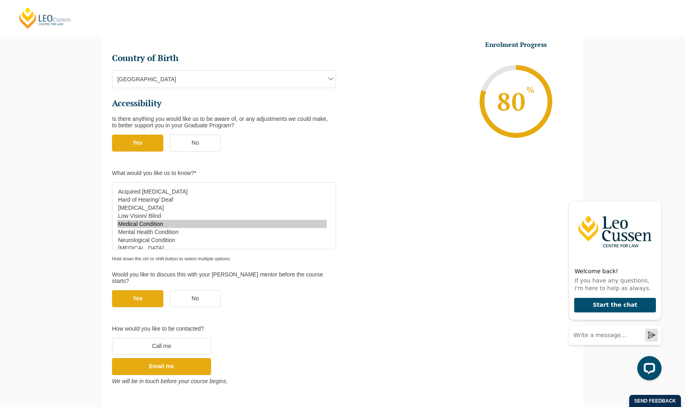
scroll to position [313, 0]
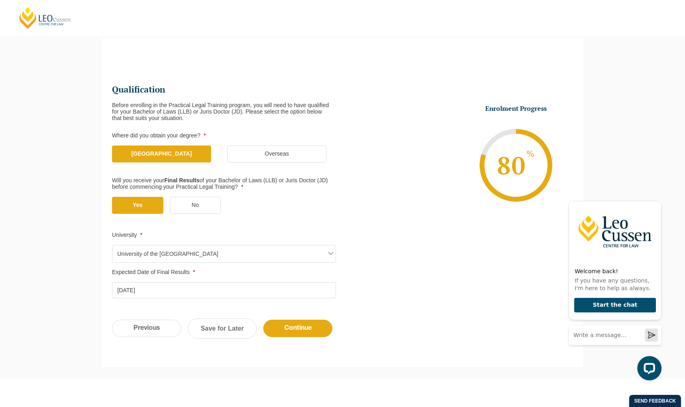
scroll to position [70, 0]
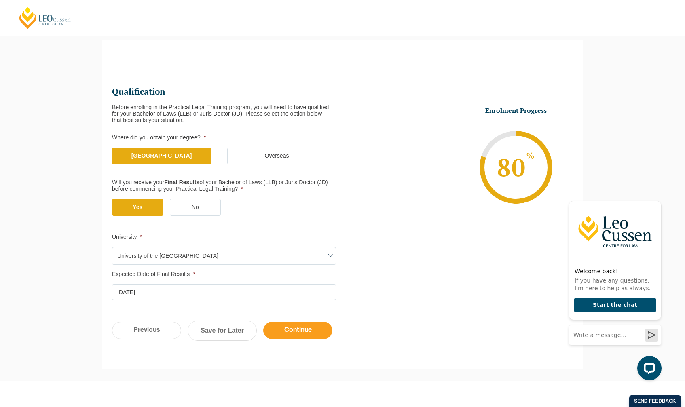
click at [317, 333] on input "Continue" at bounding box center [297, 330] width 69 height 17
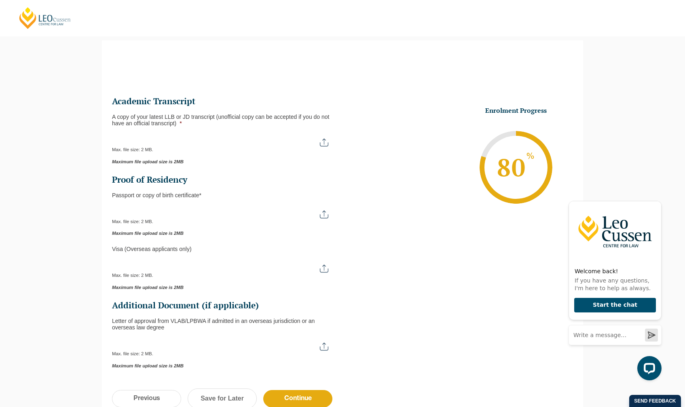
scroll to position [0, 0]
click at [252, 142] on input "A copy of your latest LLB or JD transcript (unofficial copy can be accepted if …" at bounding box center [224, 140] width 224 height 14
type input "C:\fakepath\Academic Transcript.pdf"
click at [178, 214] on input "Passport or Copy of Birth Certificate *" at bounding box center [224, 212] width 224 height 14
type input "C:\fakepath\Aiden Birth Certificate.pdf"
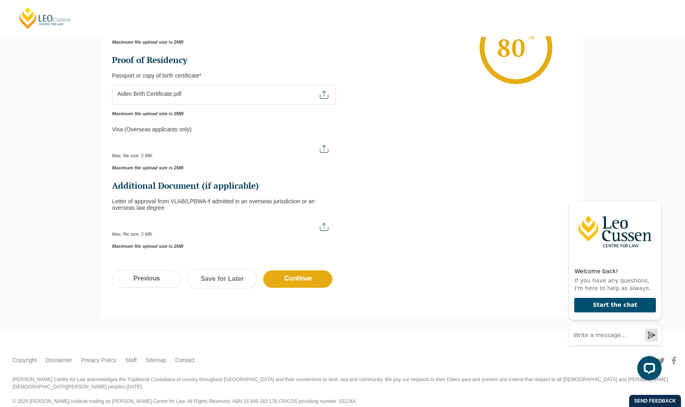
scroll to position [193, 0]
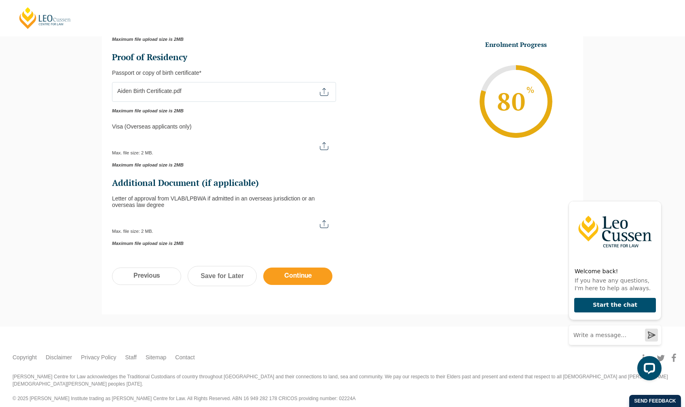
click at [318, 272] on input "Continue" at bounding box center [297, 276] width 69 height 17
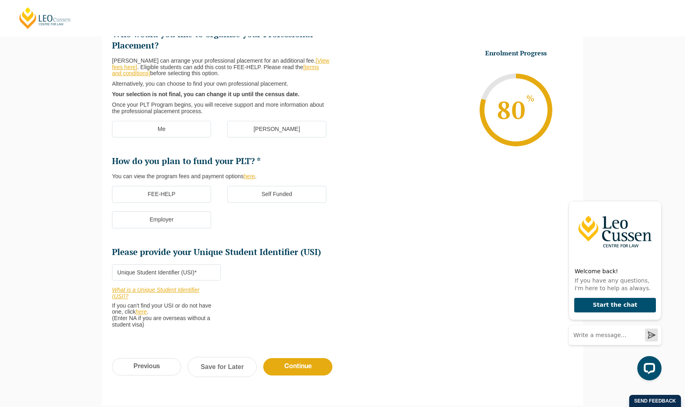
scroll to position [70, 0]
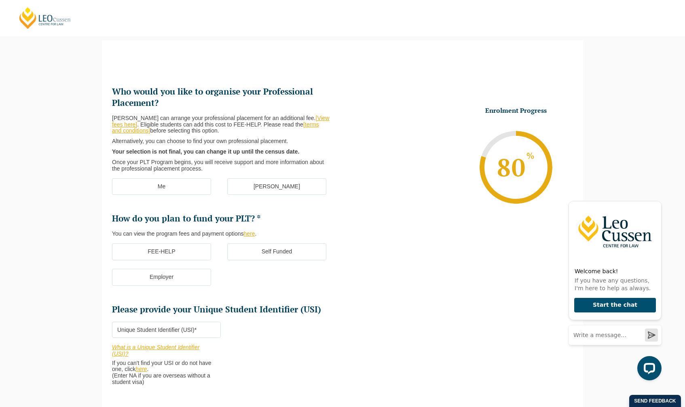
click at [172, 190] on label "Me" at bounding box center [161, 186] width 99 height 17
click at [0, 0] on input "Me" at bounding box center [0, 0] width 0 height 0
click at [140, 254] on label "FEE-HELP" at bounding box center [161, 252] width 99 height 17
click at [0, 0] on input "FEE-HELP" at bounding box center [0, 0] width 0 height 0
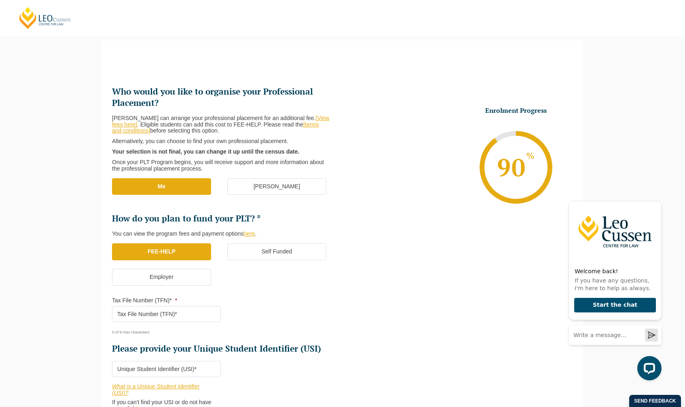
click at [175, 314] on input "Tax File Number (TFN)* *" at bounding box center [166, 314] width 109 height 16
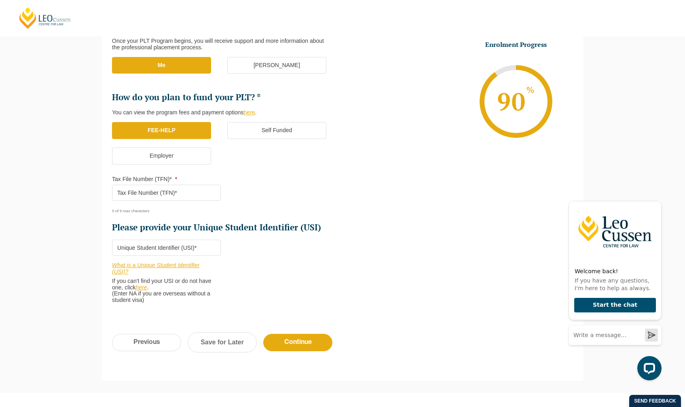
scroll to position [177, 0]
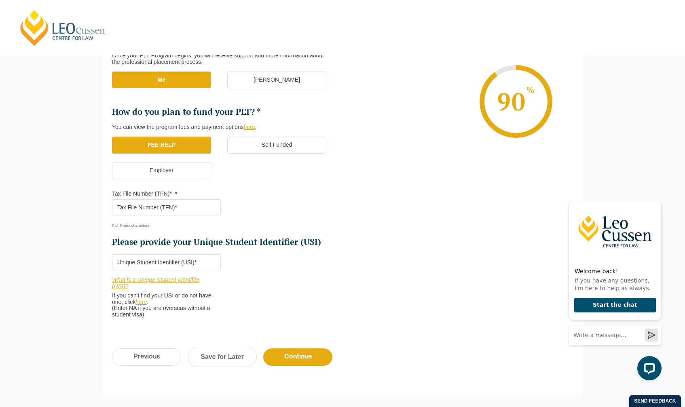
click at [157, 259] on input "Please provide your Unique Student Identifier (USI) *" at bounding box center [166, 263] width 109 height 16
type input "5E93W35RXF"
click at [298, 316] on li "Who would you like to organise your Professional Placement? Leo Cussen can arra…" at bounding box center [227, 153] width 231 height 348
click at [305, 363] on input "Continue" at bounding box center [297, 357] width 69 height 17
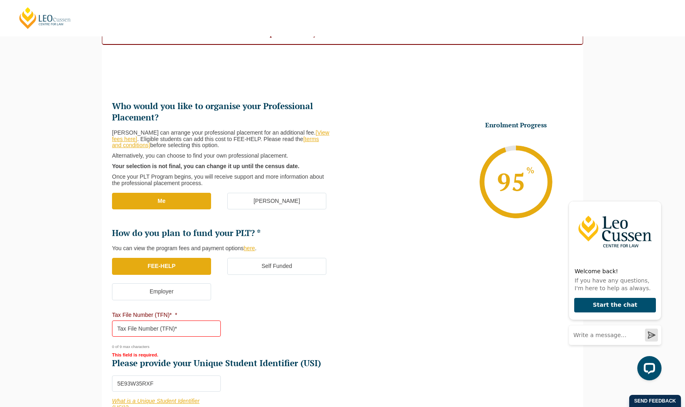
scroll to position [74, 0]
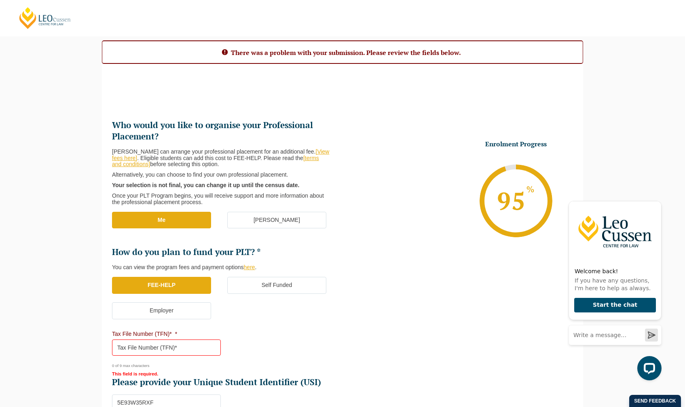
click at [175, 350] on input "Tax File Number (TFN)* *" at bounding box center [166, 348] width 109 height 16
type input "975288553"
click at [361, 308] on ul "Who would you like to organise your Professional Placement? Leo Cussen can arra…" at bounding box center [342, 293] width 461 height 349
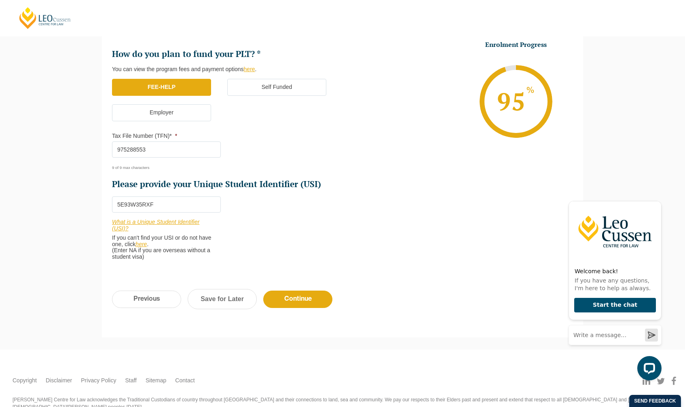
scroll to position [276, 0]
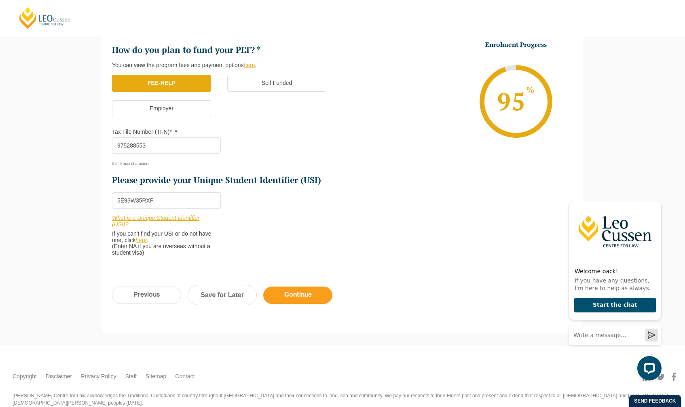
click at [317, 295] on input "Continue" at bounding box center [297, 295] width 69 height 17
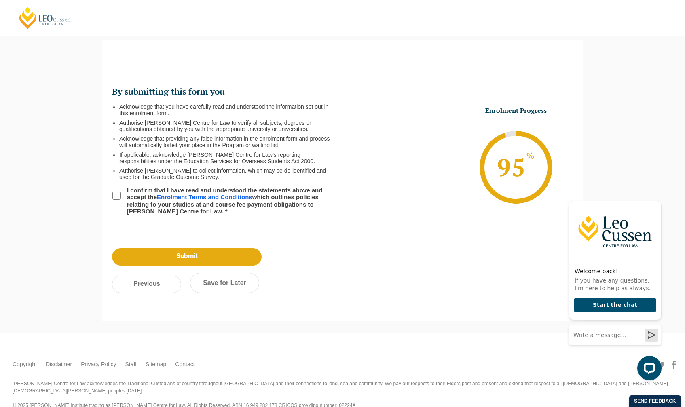
scroll to position [0, 0]
click at [113, 193] on input "I confirm that I have read and understood the statements above and accept the E…" at bounding box center [116, 196] width 8 height 8
checkbox input "true"
click at [200, 254] on input "Submit" at bounding box center [187, 256] width 150 height 17
